Goal: Transaction & Acquisition: Purchase product/service

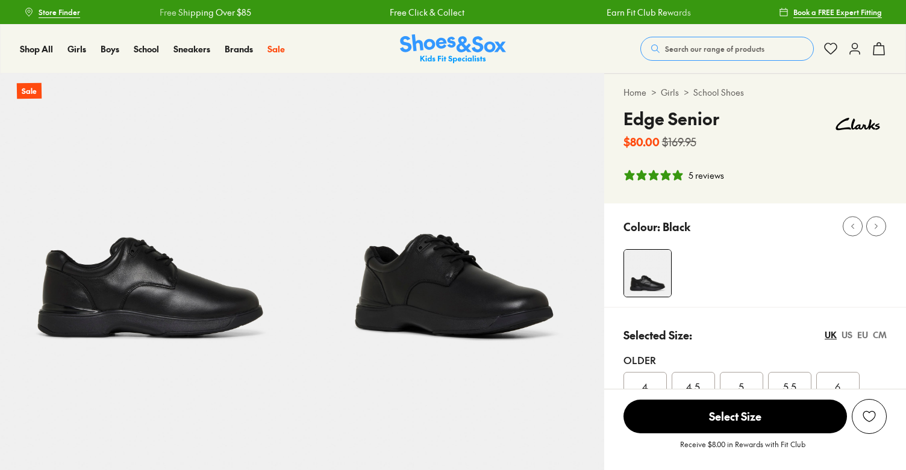
select select "*"
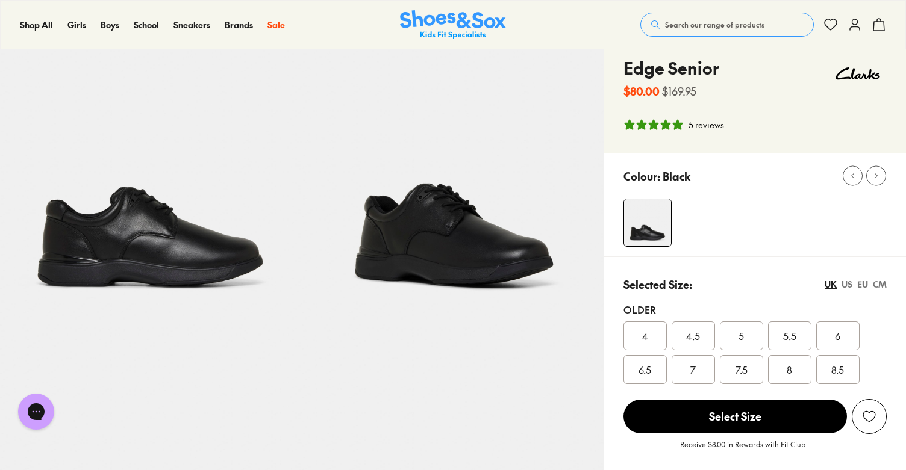
scroll to position [4, 0]
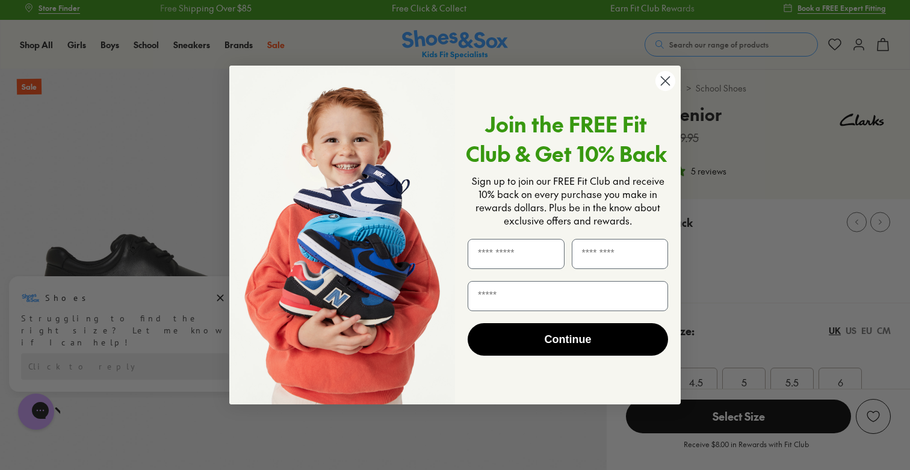
click at [660, 87] on circle "Close dialog" at bounding box center [666, 81] width 20 height 20
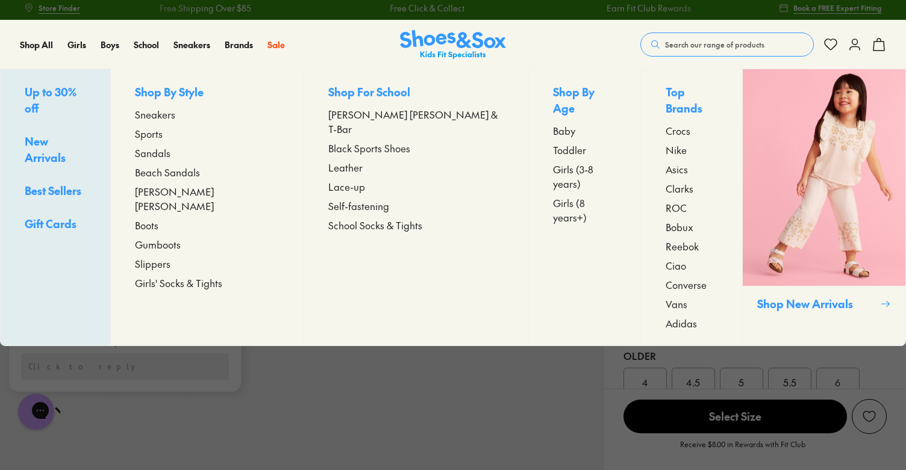
click at [78, 182] on link "Best Sellers" at bounding box center [55, 191] width 61 height 19
click at [77, 182] on link "Best Sellers" at bounding box center [55, 191] width 61 height 19
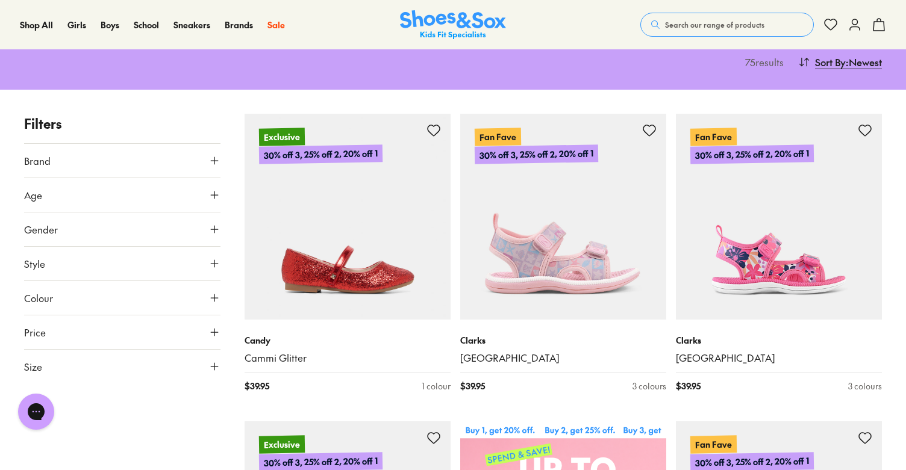
click at [725, 30] on button "Search our range of products" at bounding box center [726, 25] width 173 height 24
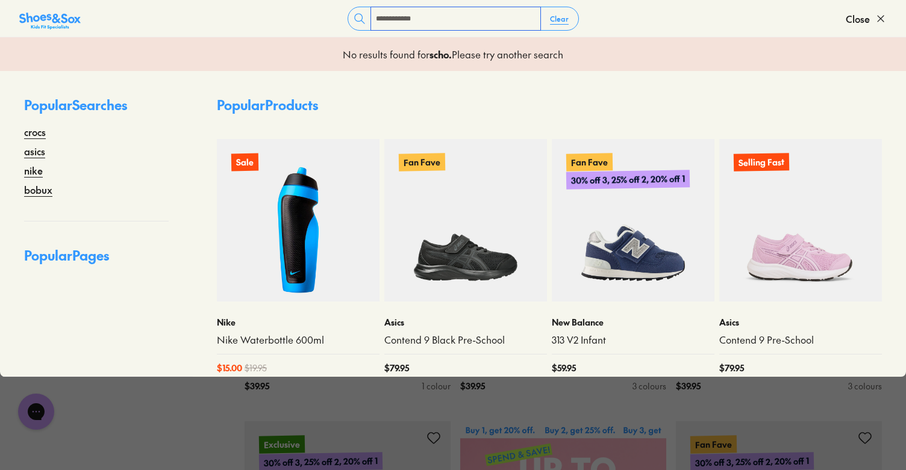
type input "**********"
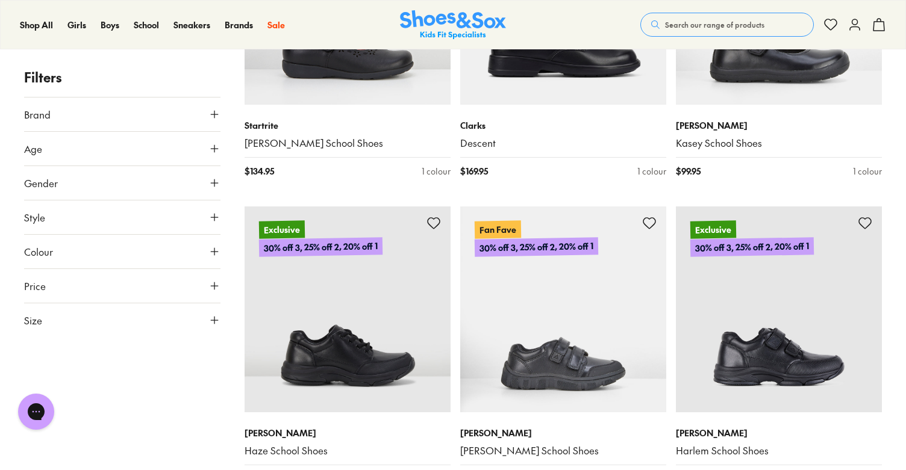
scroll to position [1323, 0]
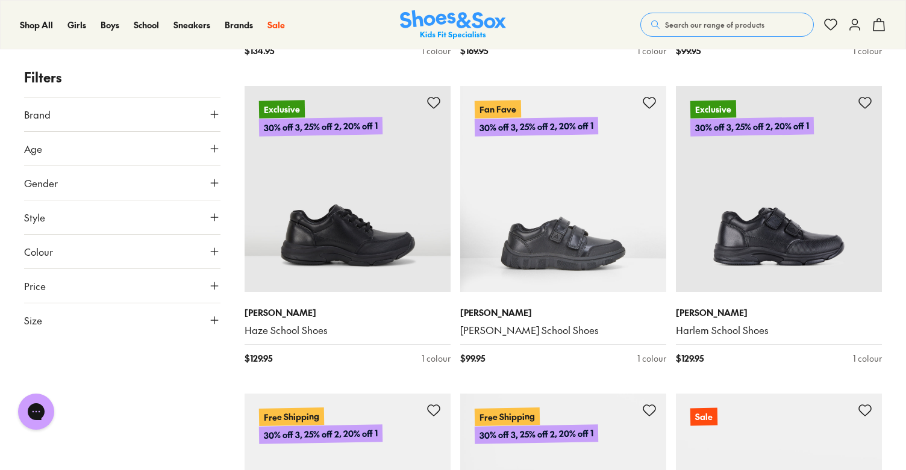
click at [216, 114] on use at bounding box center [214, 114] width 7 height 7
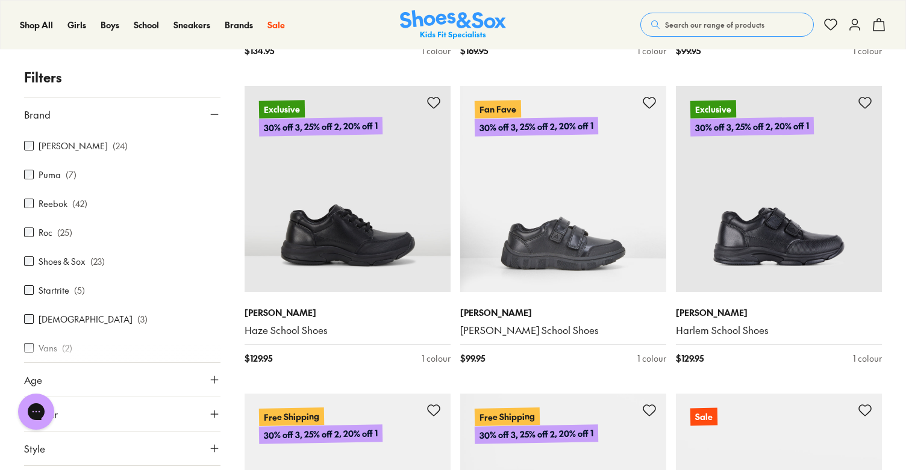
scroll to position [525, 0]
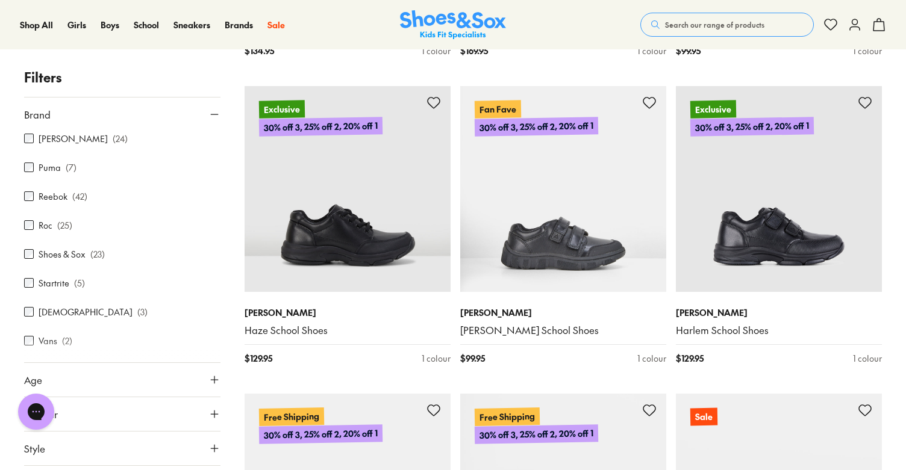
click at [745, 20] on span "Search our range of products" at bounding box center [714, 24] width 99 height 11
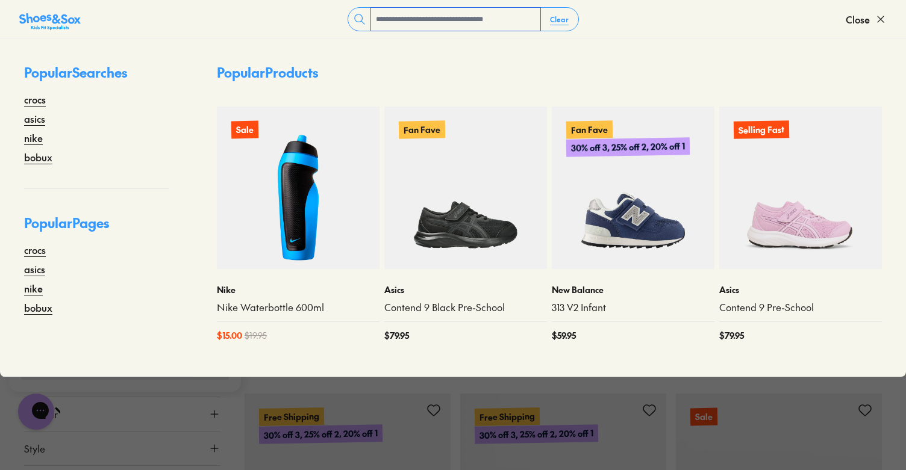
click at [435, 21] on input "text" at bounding box center [455, 19] width 169 height 23
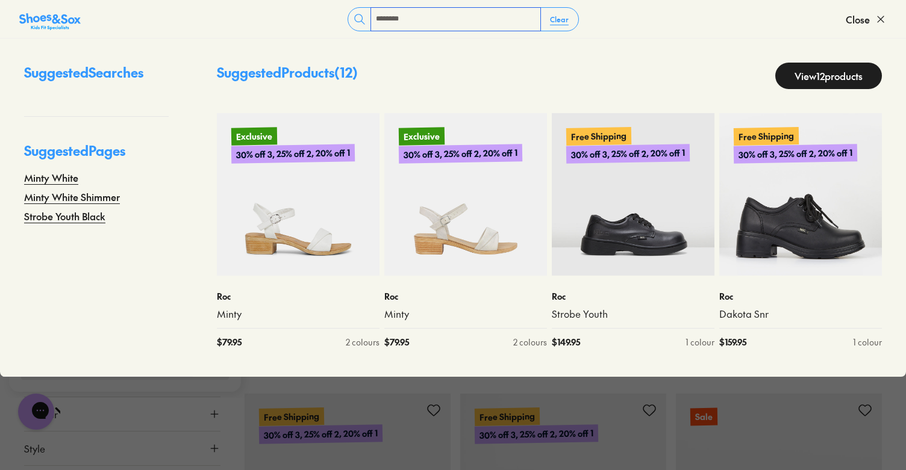
type input "********"
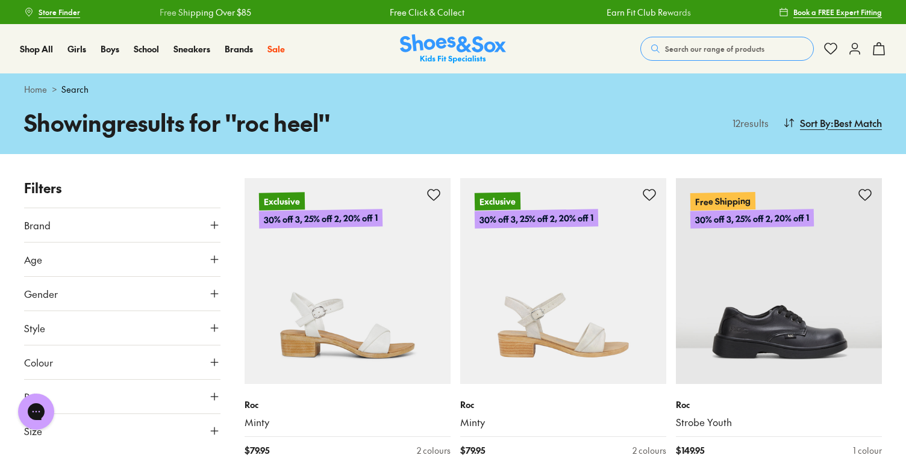
click at [712, 42] on button "Search our range of products" at bounding box center [726, 49] width 173 height 24
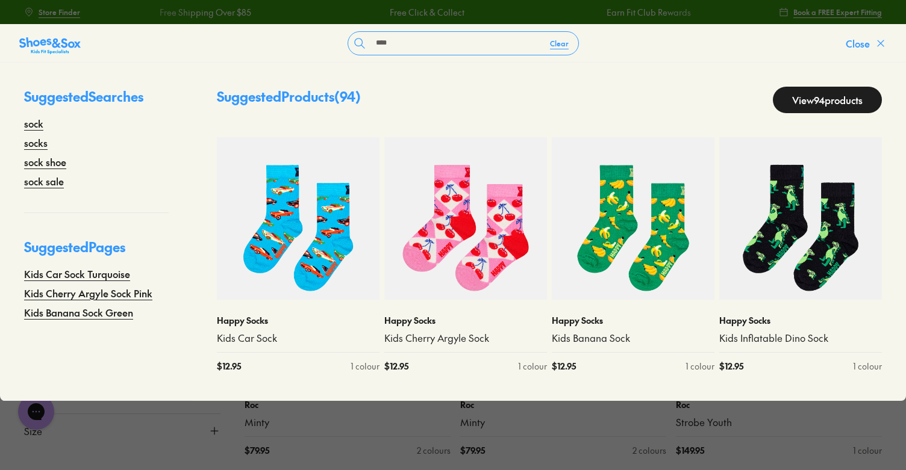
click at [864, 40] on span "Close" at bounding box center [857, 43] width 24 height 14
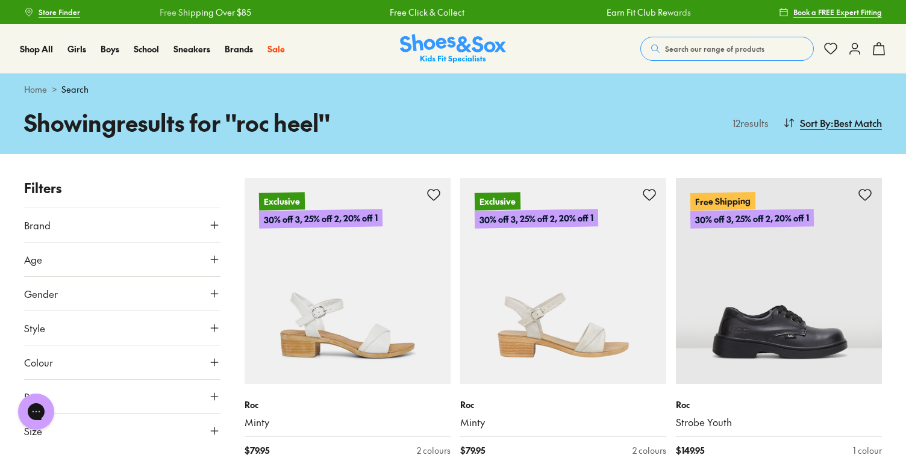
click at [674, 49] on span "Search our range of products" at bounding box center [714, 48] width 99 height 11
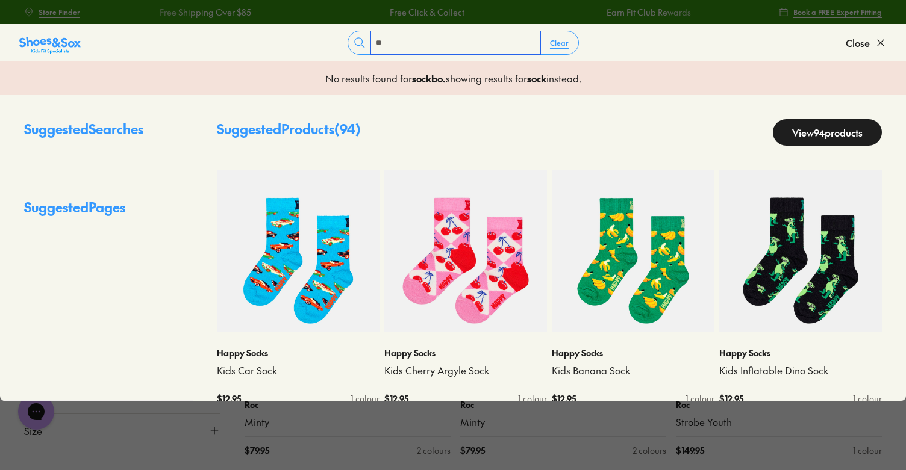
type input "*"
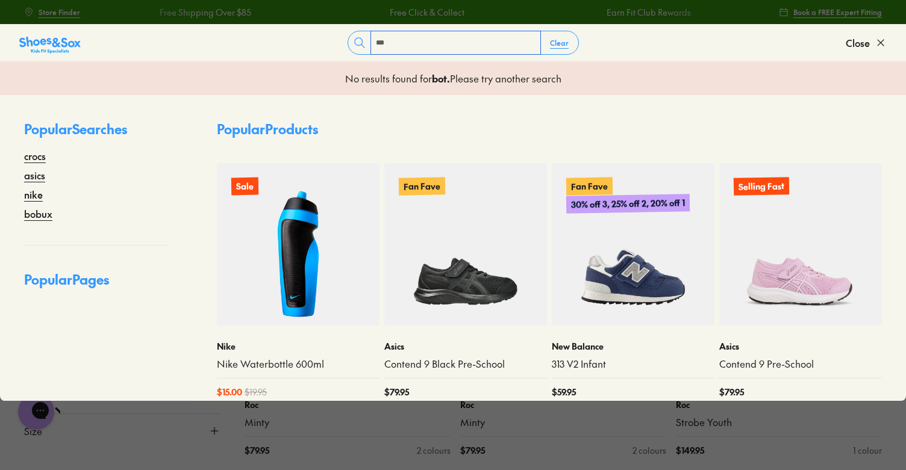
click at [449, 34] on input "***" at bounding box center [455, 42] width 169 height 23
drag, startPoint x: 449, startPoint y: 34, endPoint x: 373, endPoint y: 33, distance: 76.5
click at [370, 34] on div "*** Clear" at bounding box center [462, 43] width 231 height 24
drag, startPoint x: 381, startPoint y: 36, endPoint x: 396, endPoint y: 45, distance: 16.7
click at [396, 45] on input "***" at bounding box center [455, 42] width 169 height 23
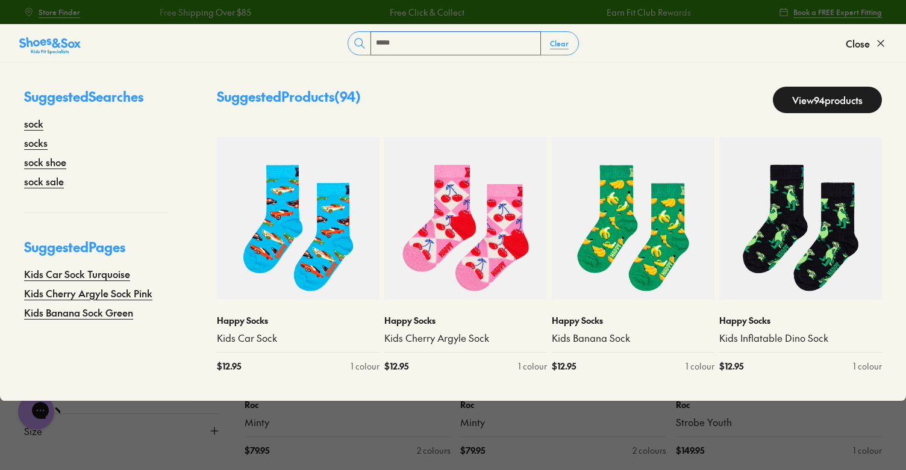
type input "*****"
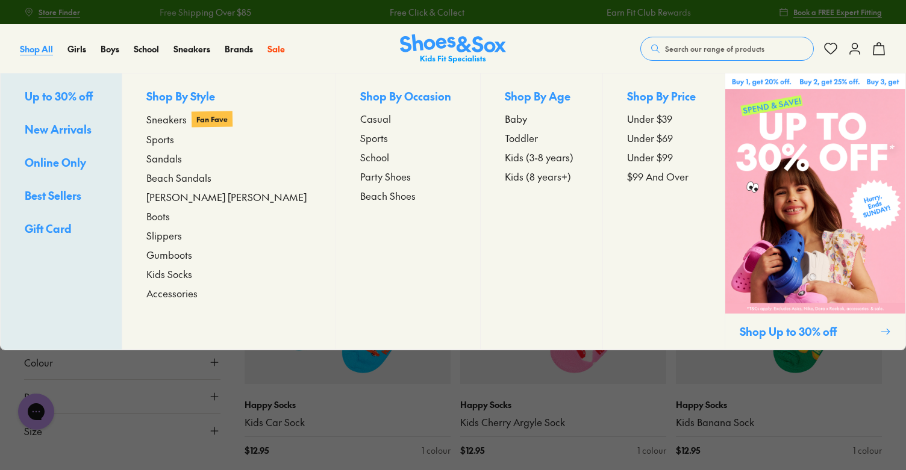
click at [37, 46] on span "Shop All" at bounding box center [36, 49] width 33 height 12
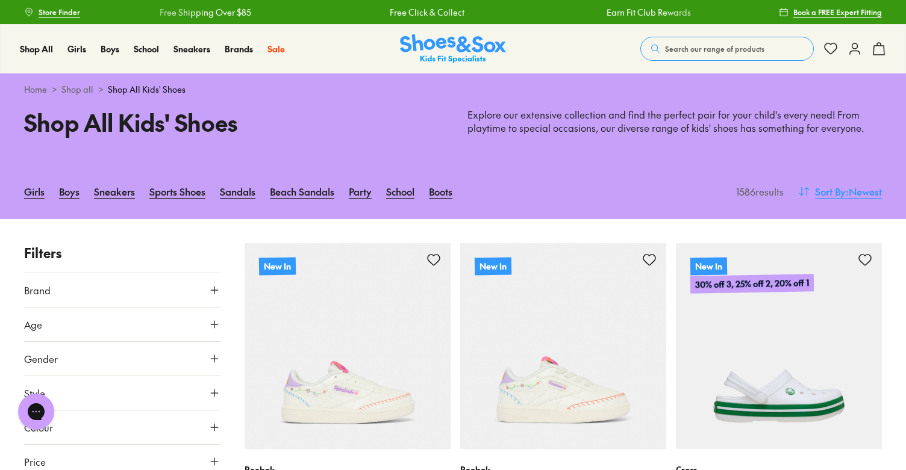
click at [871, 193] on span ": Newest" at bounding box center [863, 191] width 36 height 14
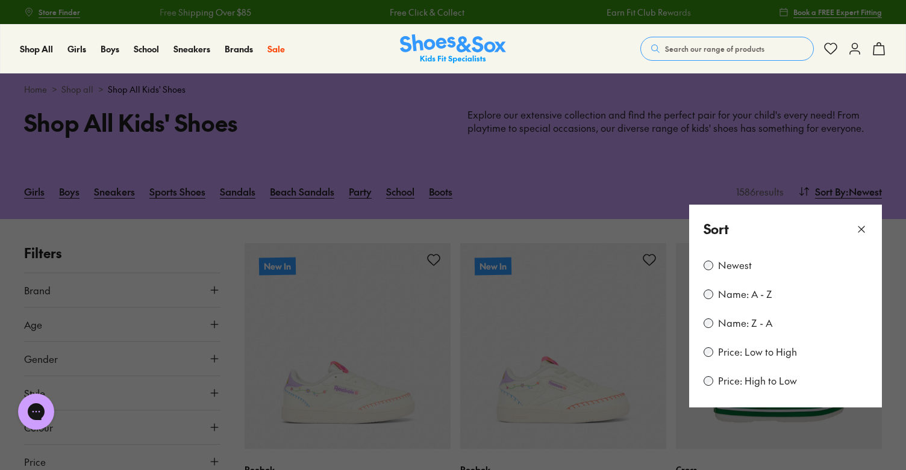
click at [761, 354] on label "Price: Low to High" at bounding box center [757, 352] width 79 height 13
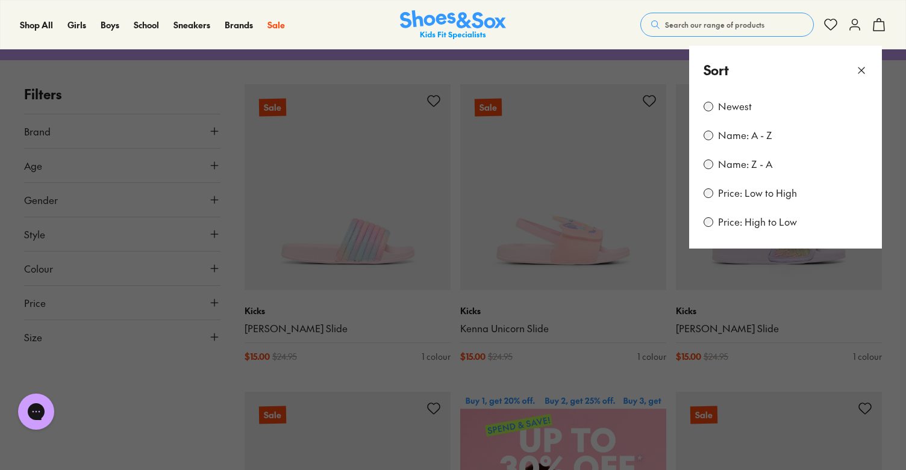
click at [860, 70] on use at bounding box center [861, 70] width 6 height 6
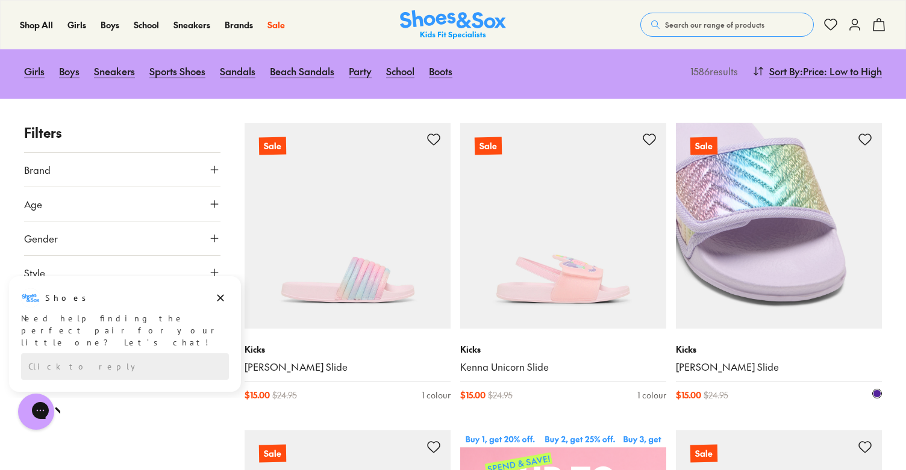
scroll to position [0, 0]
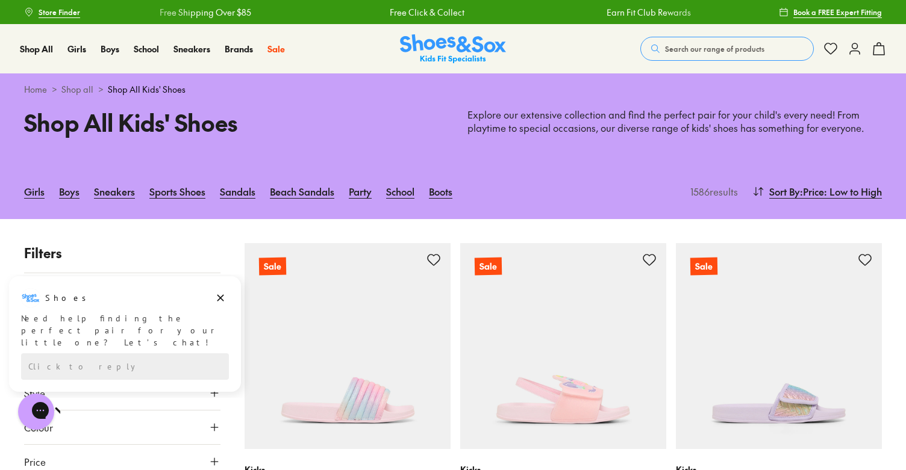
click at [762, 48] on button "Search our range of products" at bounding box center [726, 49] width 173 height 24
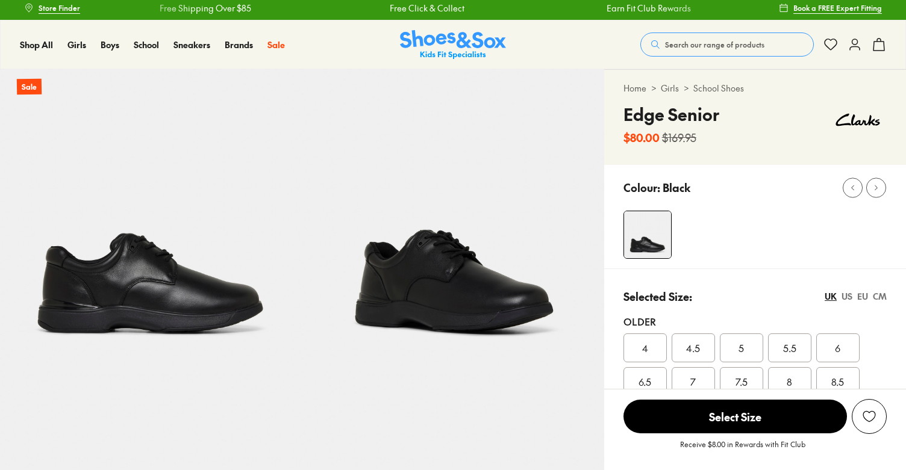
select select "*"
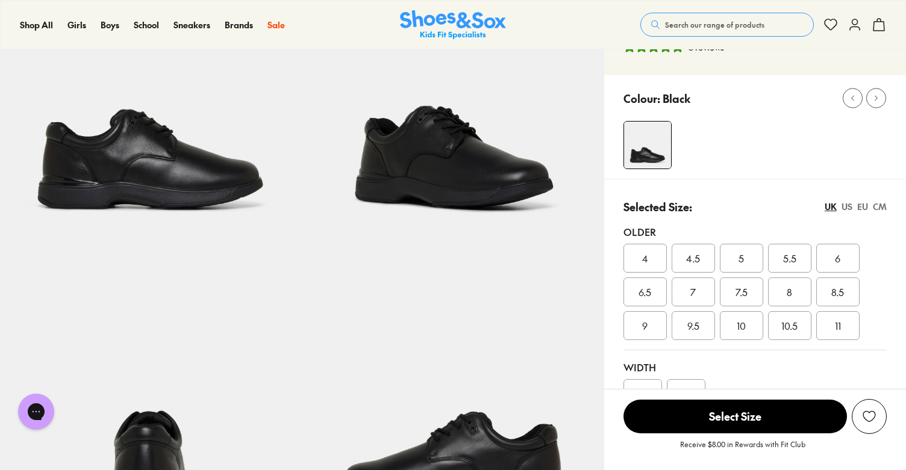
scroll to position [133, 0]
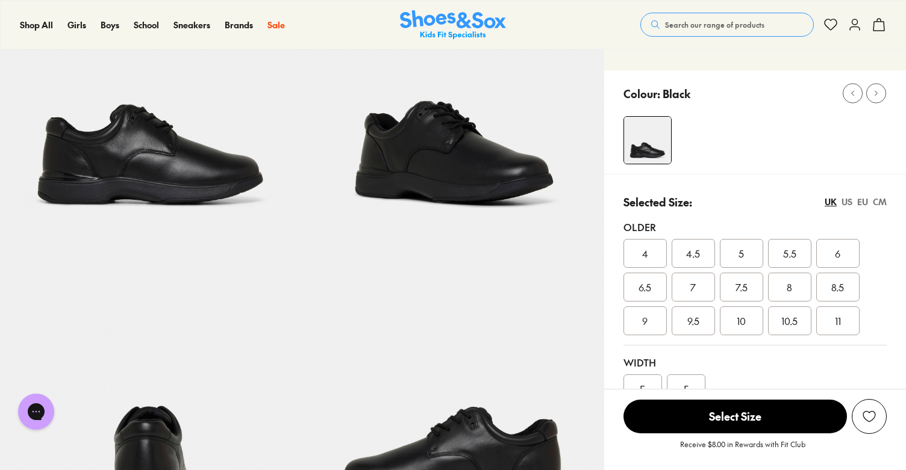
click at [780, 294] on div "8" at bounding box center [789, 287] width 43 height 29
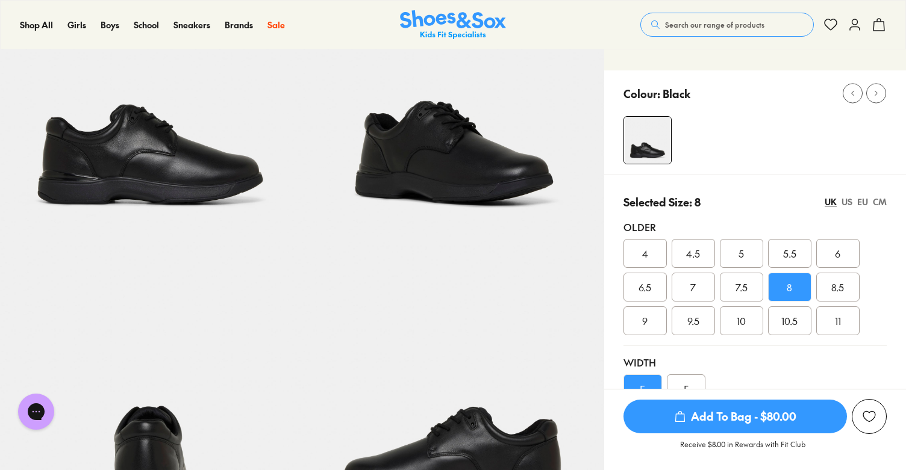
click at [686, 384] on div "F" at bounding box center [686, 389] width 39 height 29
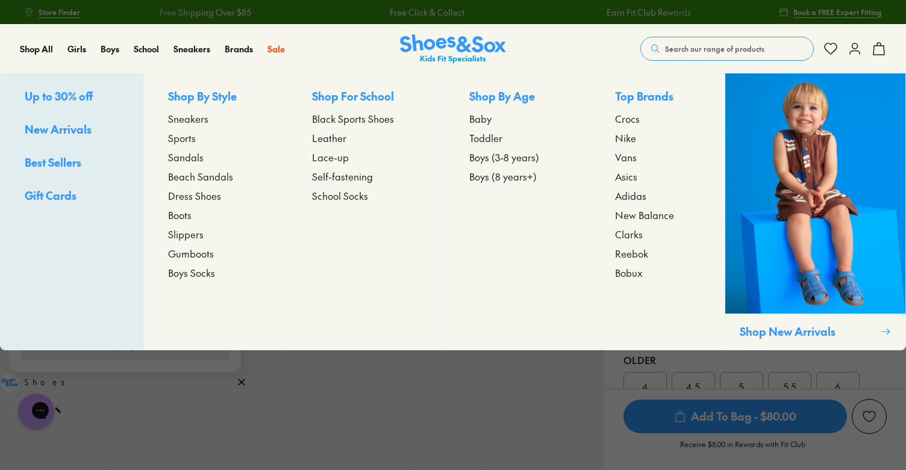
click at [192, 275] on span "Boys Socks" at bounding box center [191, 273] width 47 height 14
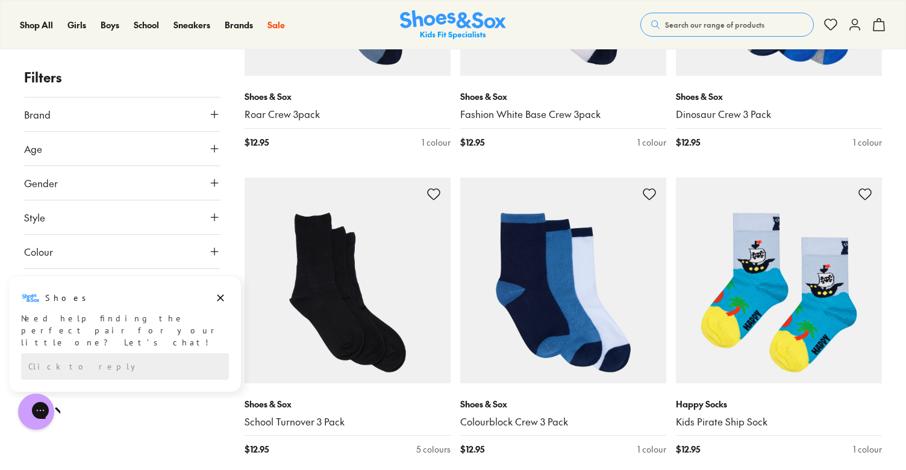
scroll to position [1912, 0]
click at [220, 298] on icon "Dismiss campaign" at bounding box center [220, 298] width 7 height 7
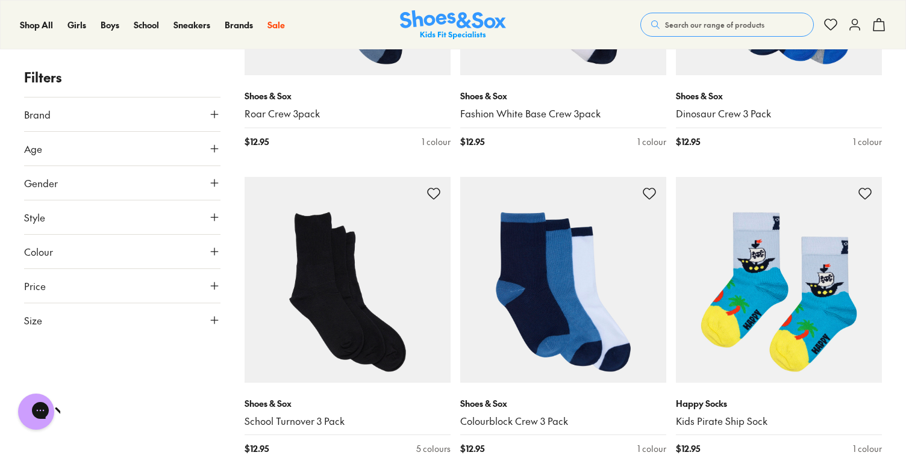
click at [219, 319] on icon at bounding box center [214, 320] width 12 height 12
click at [216, 146] on icon at bounding box center [214, 149] width 12 height 12
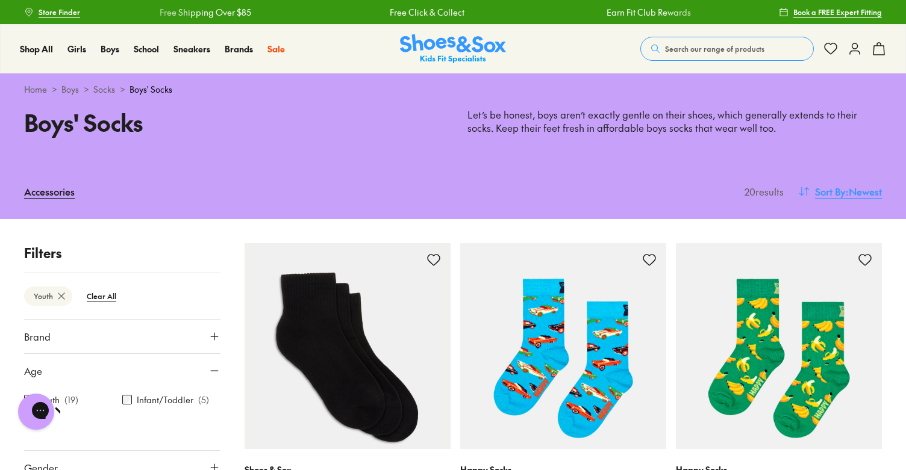
click at [860, 198] on span ": Newest" at bounding box center [863, 191] width 36 height 14
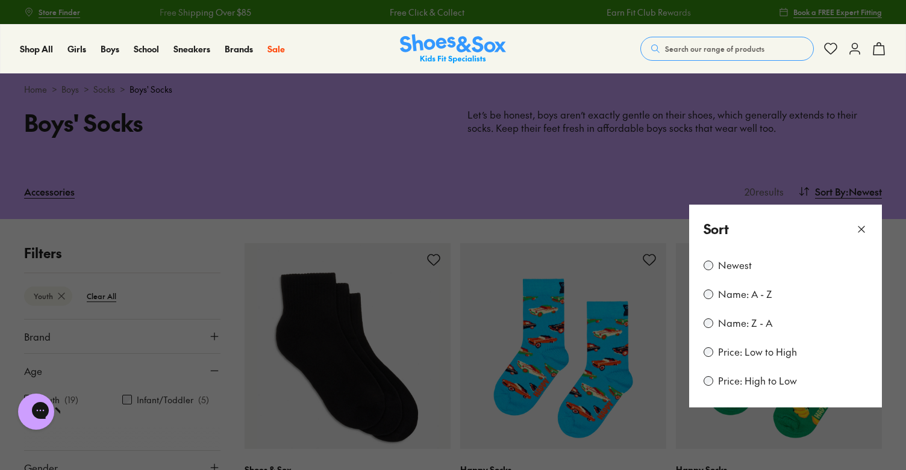
click at [862, 232] on icon at bounding box center [861, 229] width 12 height 12
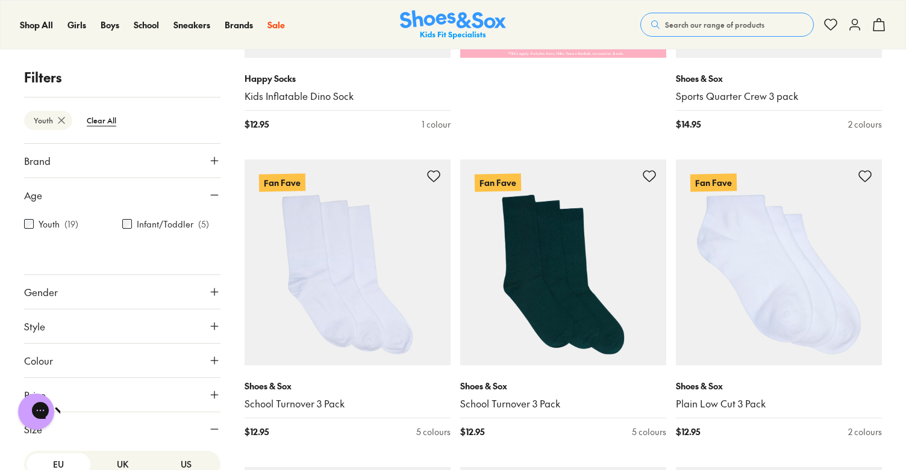
scroll to position [857, 0]
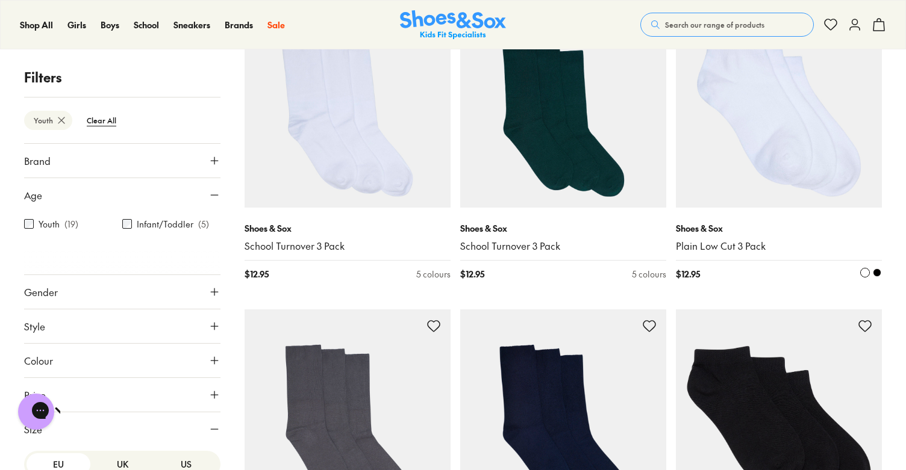
click at [738, 152] on img at bounding box center [779, 105] width 206 height 206
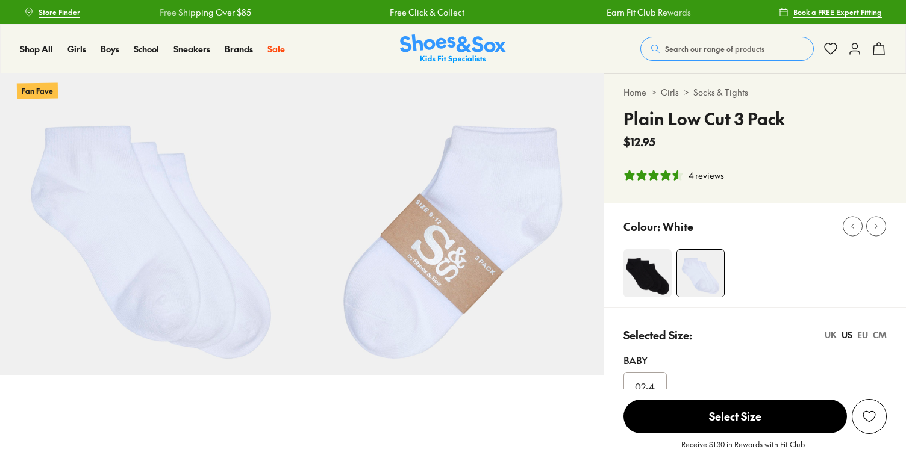
select select "*"
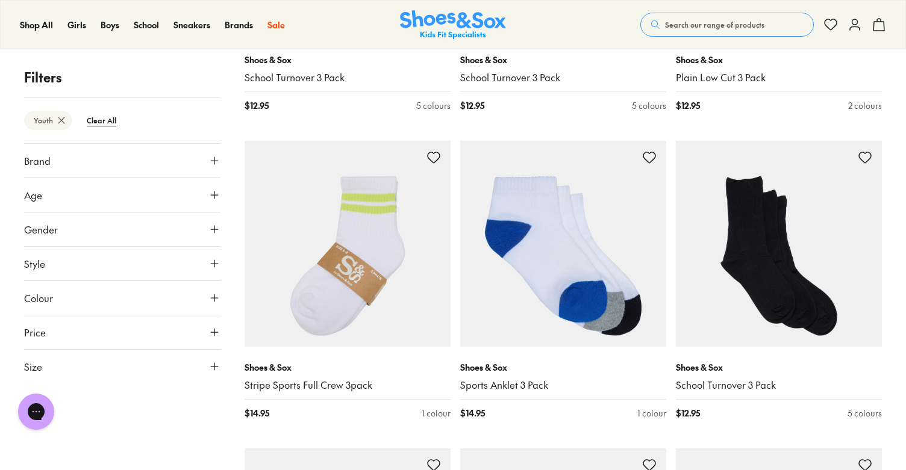
scroll to position [1387, 0]
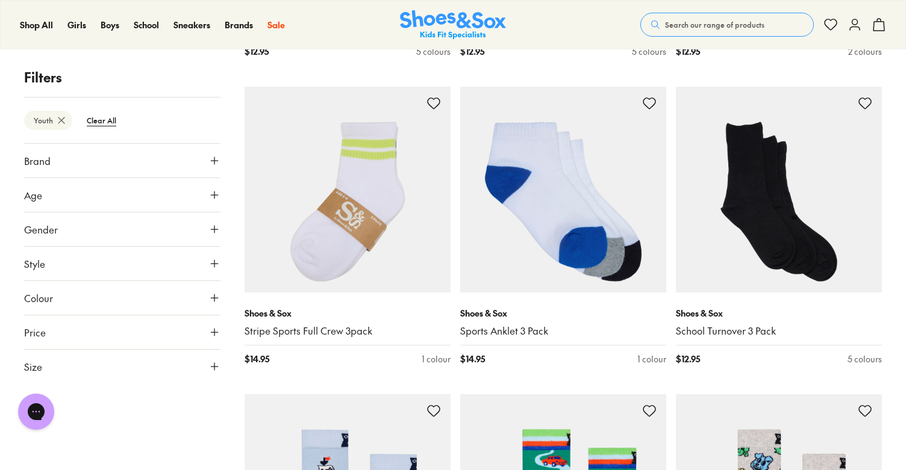
click at [211, 199] on icon at bounding box center [214, 195] width 12 height 12
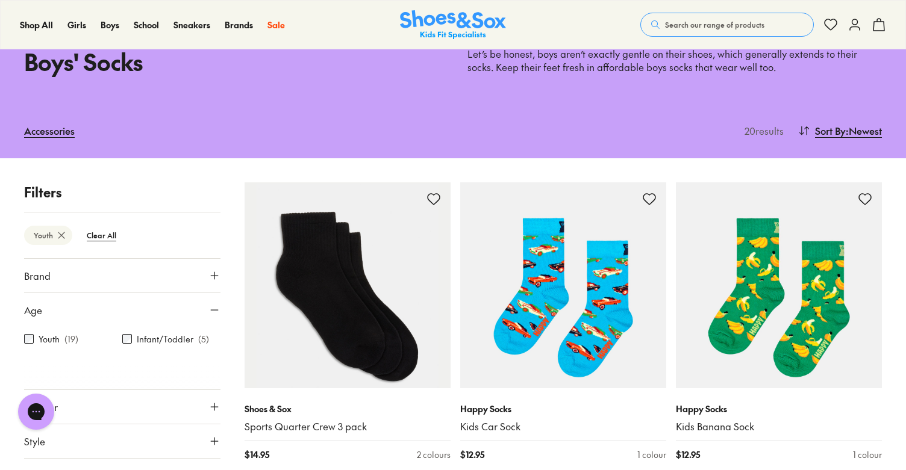
scroll to position [58, 0]
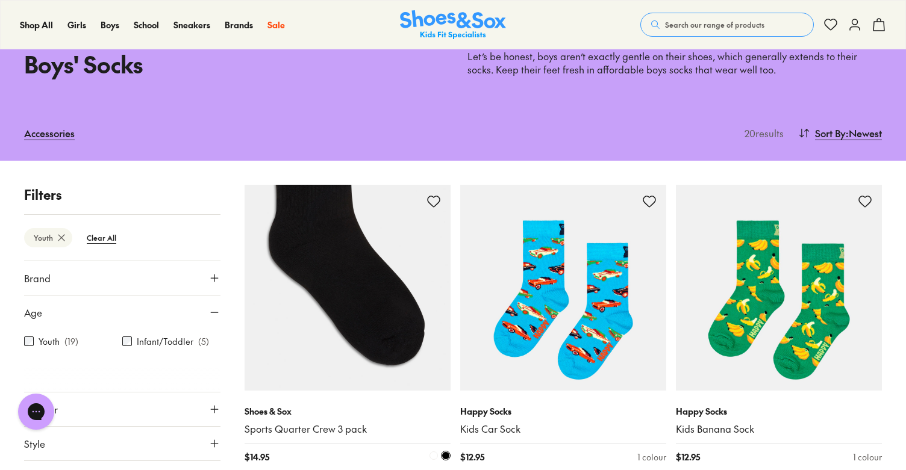
click at [398, 347] on img at bounding box center [347, 288] width 206 height 206
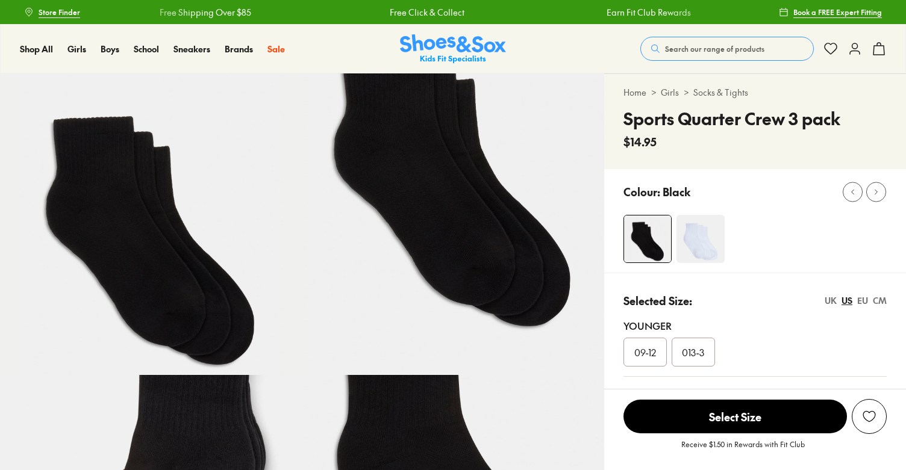
select select "*"
